Goal: Information Seeking & Learning: Learn about a topic

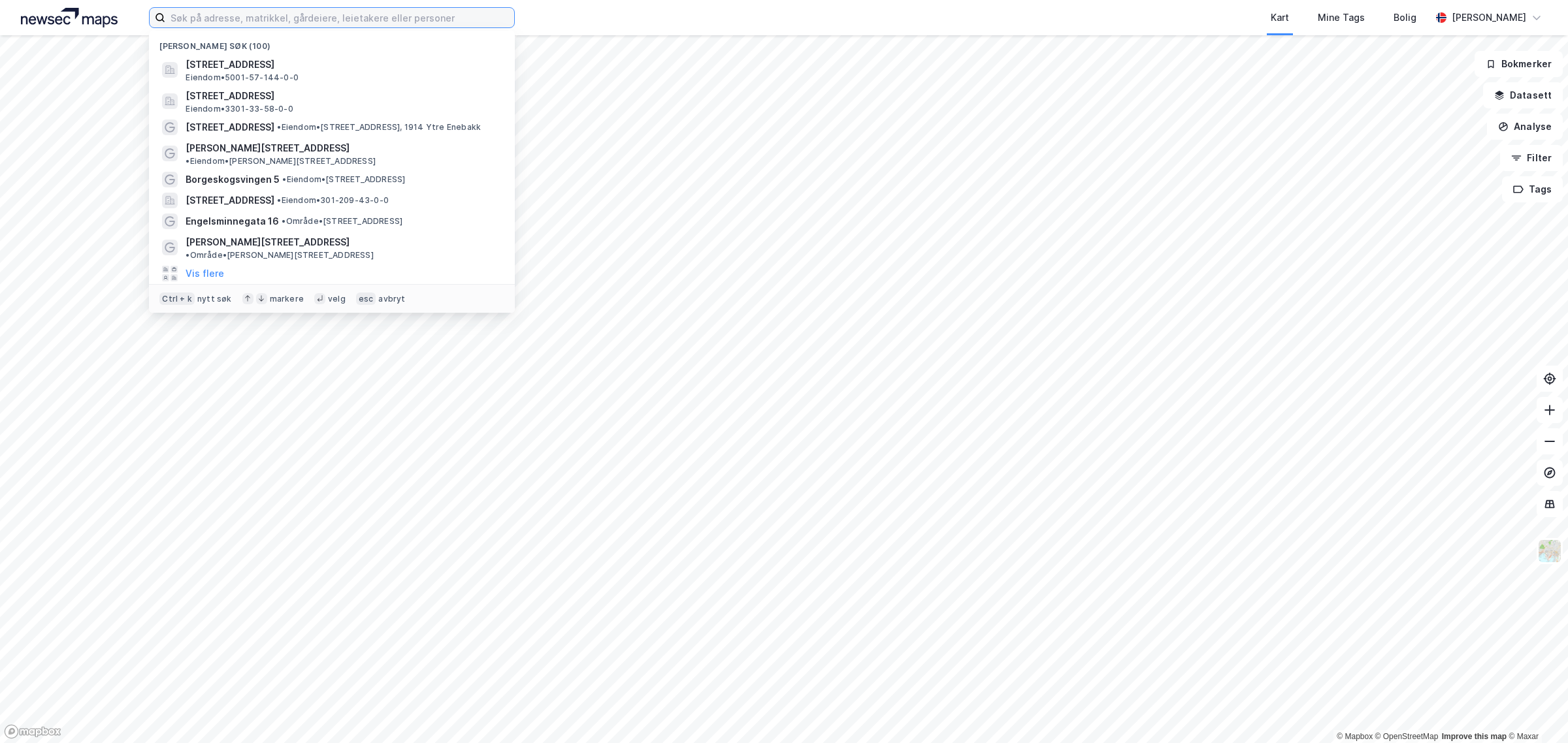
click at [390, 17] on input at bounding box center [340, 17] width 349 height 20
click at [574, 20] on div "Nylige søk (100) [STREET_ADDRESS] Eiendom • 5001-57-144-0-0 Kobbervikdalen 145,…" at bounding box center [784, 17] width 1568 height 36
click at [427, 12] on input at bounding box center [340, 17] width 349 height 20
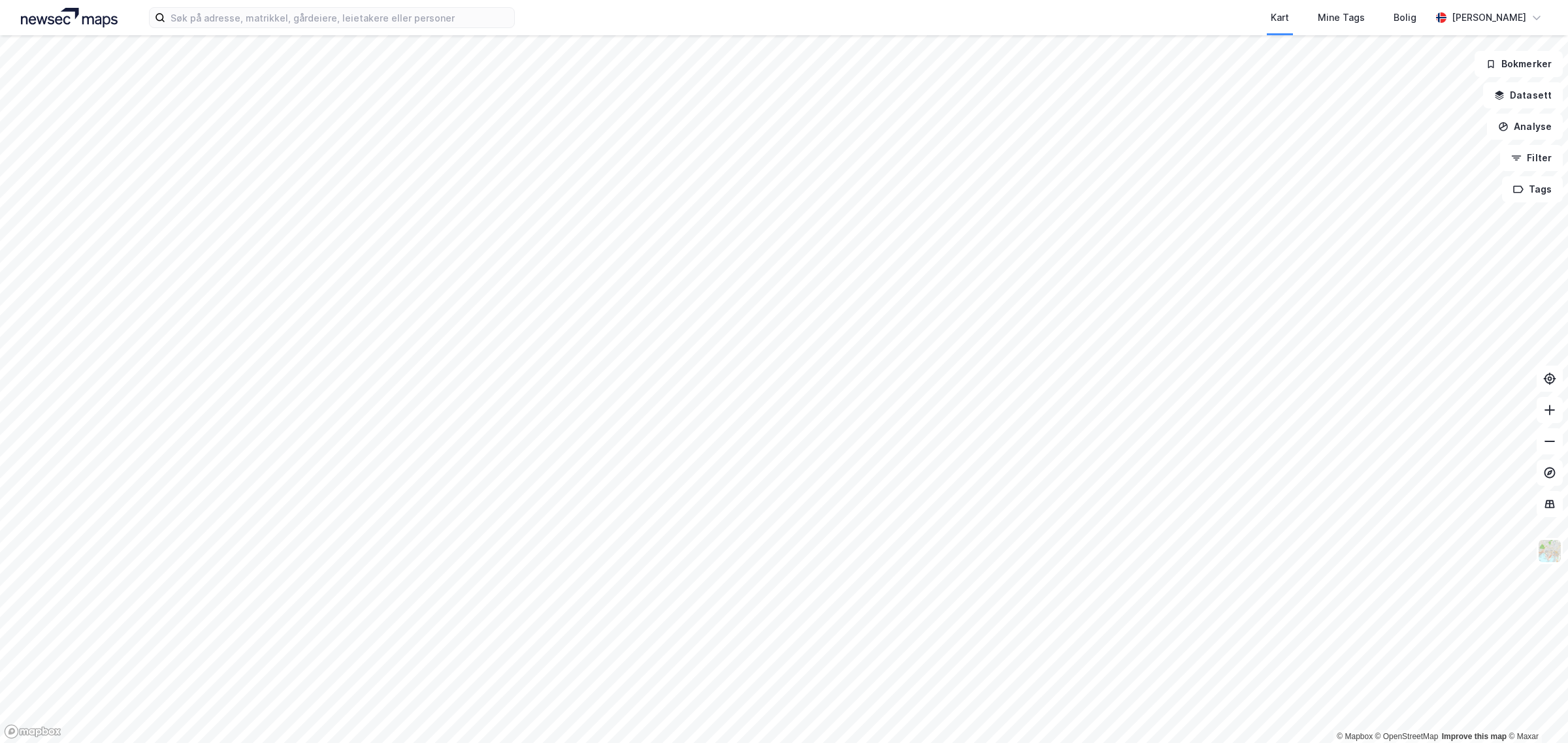
click at [571, 13] on div "Kart Mine Tags Bolig [PERSON_NAME]" at bounding box center [784, 17] width 1568 height 36
